Goal: Task Accomplishment & Management: Use online tool/utility

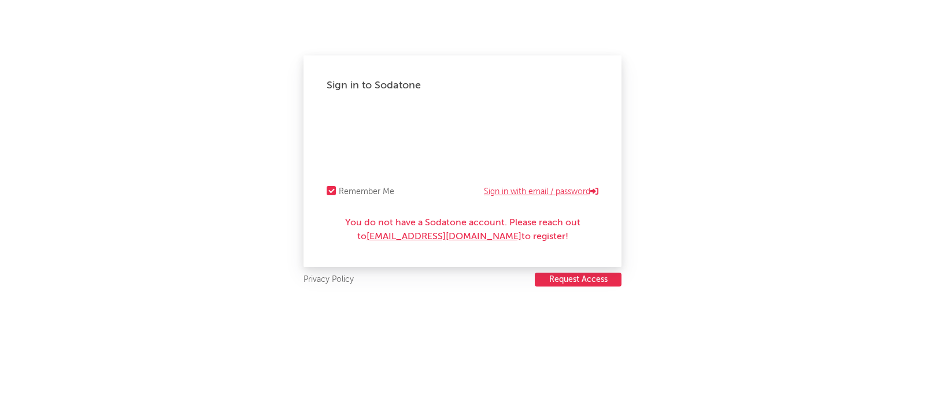
click at [552, 191] on link "Sign in with email / password" at bounding box center [541, 192] width 114 height 14
click at [335, 108] on div "Sign in to Sodatone Forgot your password? Remember Me Sign in with Okta You do …" at bounding box center [463, 162] width 318 height 212
